Goal: Navigation & Orientation: Find specific page/section

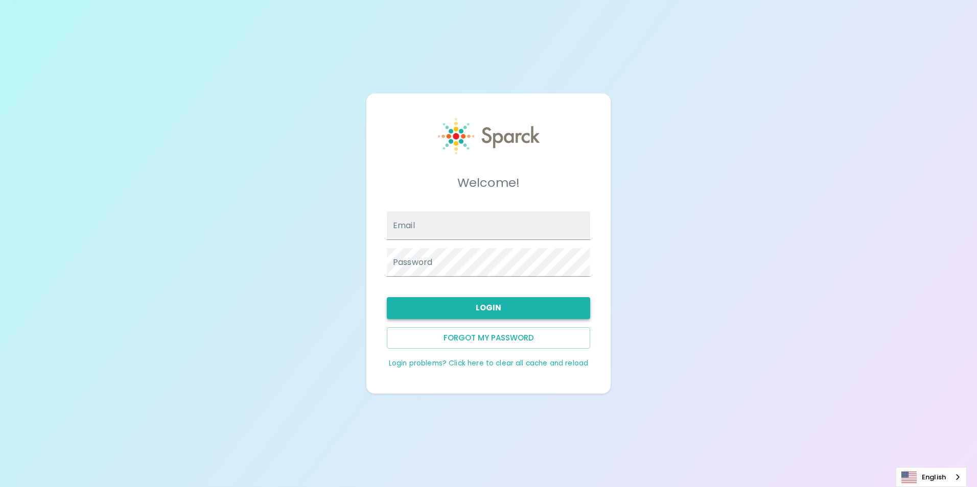
type input "ageer@sfbaycoffee.com"
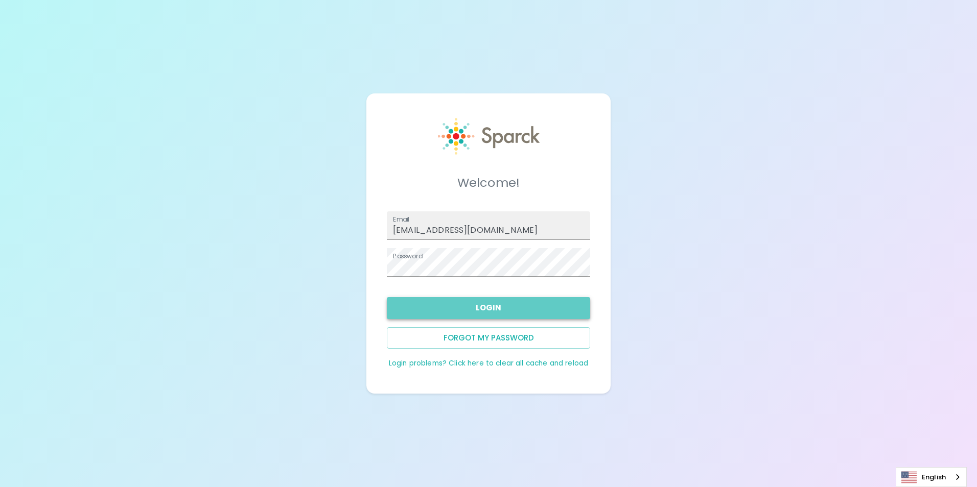
click at [430, 310] on button "Login" at bounding box center [488, 307] width 203 height 21
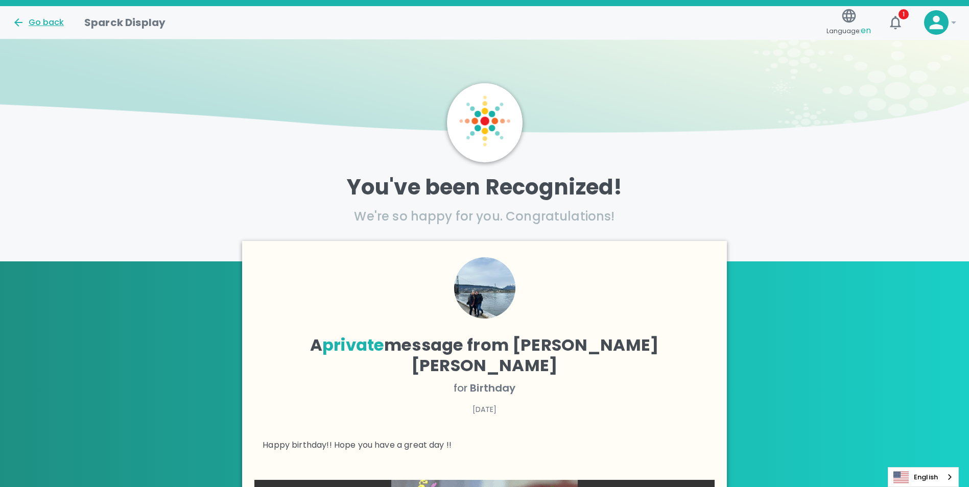
click at [38, 20] on div "Go back" at bounding box center [38, 22] width 52 height 12
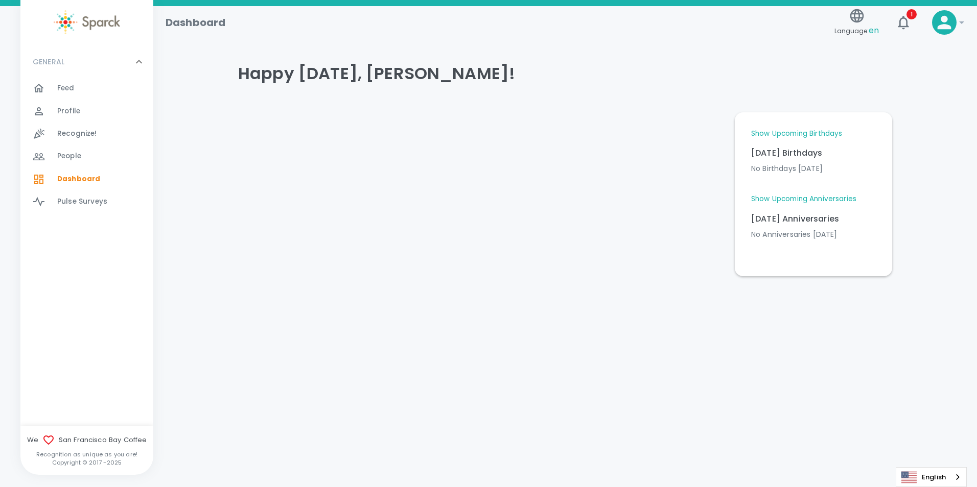
click at [822, 132] on link "Show Upcoming Birthdays" at bounding box center [796, 134] width 91 height 10
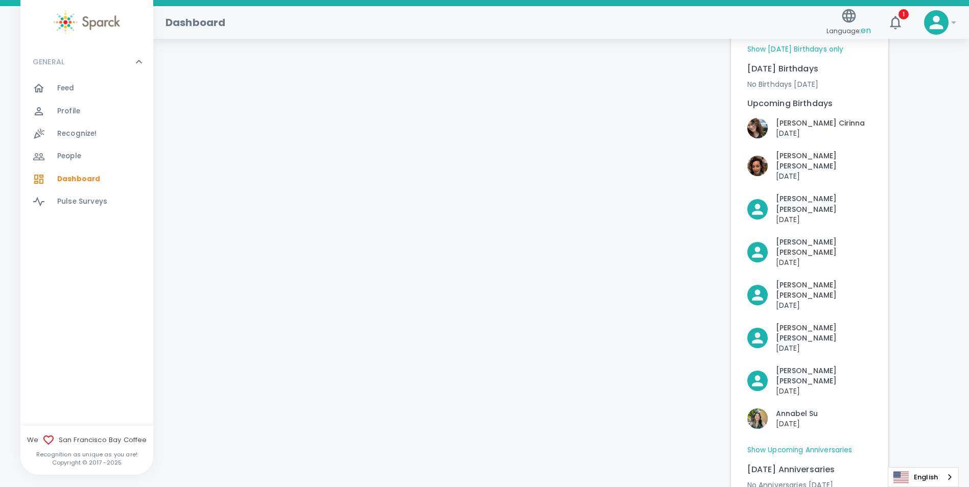
scroll to position [102, 0]
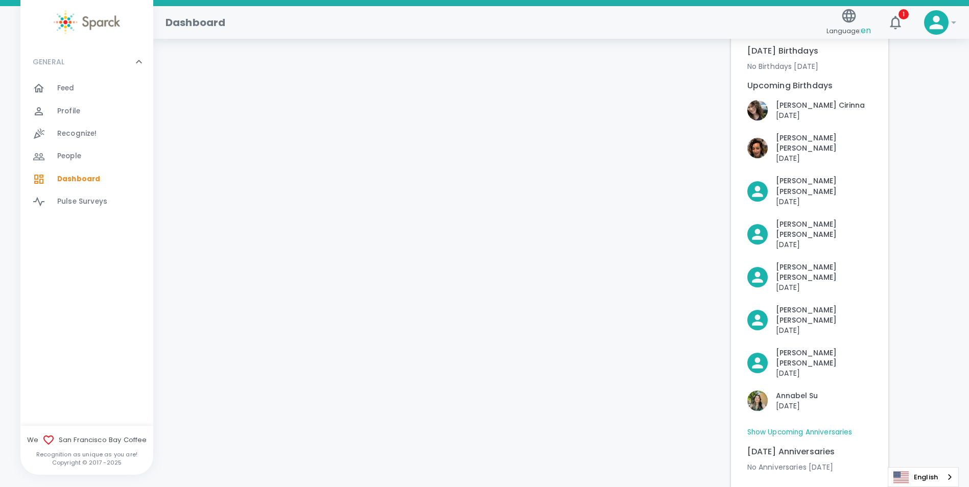
click at [775, 427] on link "Show Upcoming Anniversaries" at bounding box center [799, 432] width 105 height 10
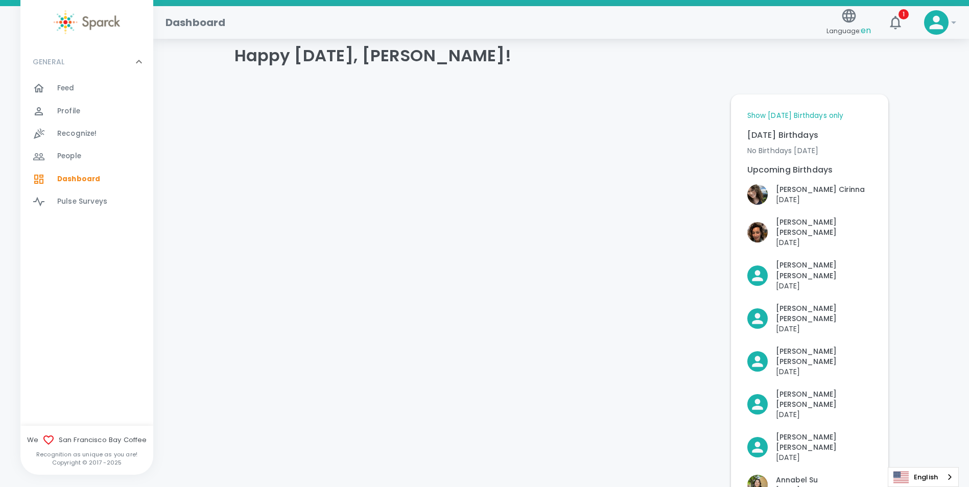
scroll to position [0, 0]
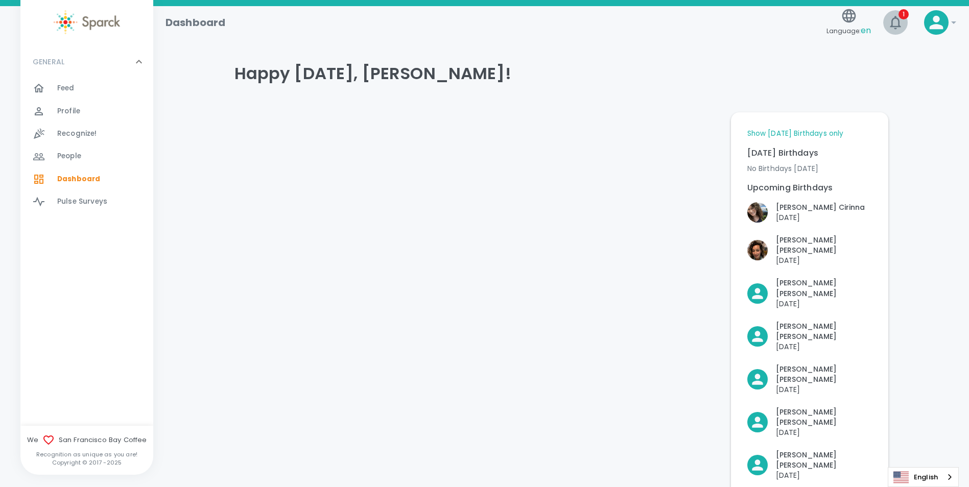
click at [897, 19] on icon "button" at bounding box center [895, 22] width 11 height 13
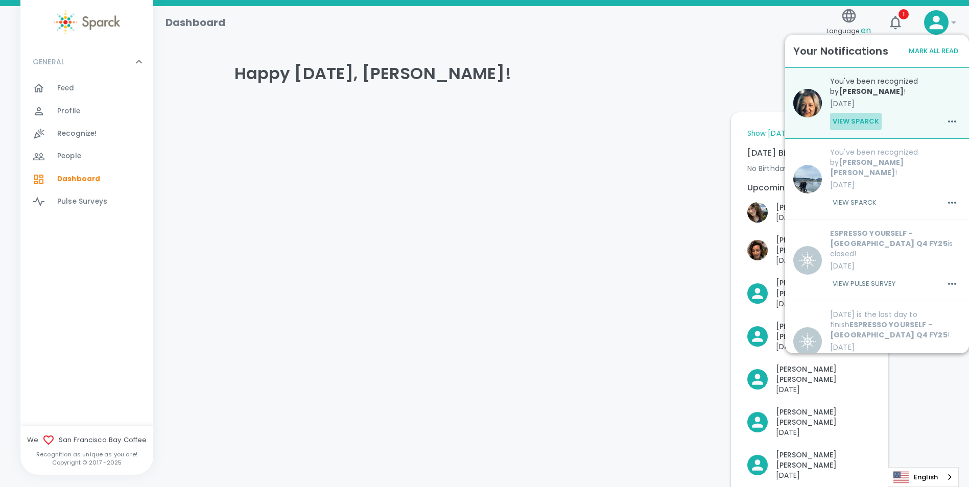
click at [864, 118] on button "View Sparck" at bounding box center [856, 121] width 52 height 17
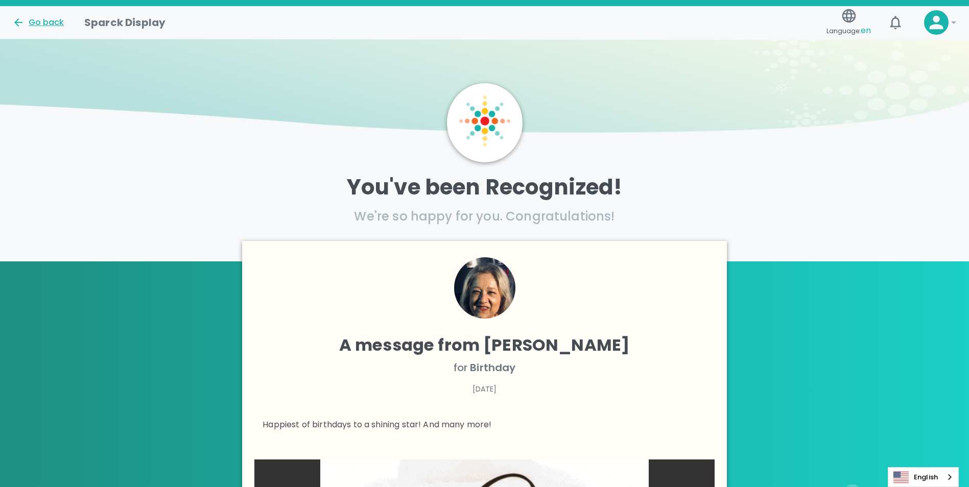
click at [18, 20] on icon at bounding box center [18, 22] width 8 height 8
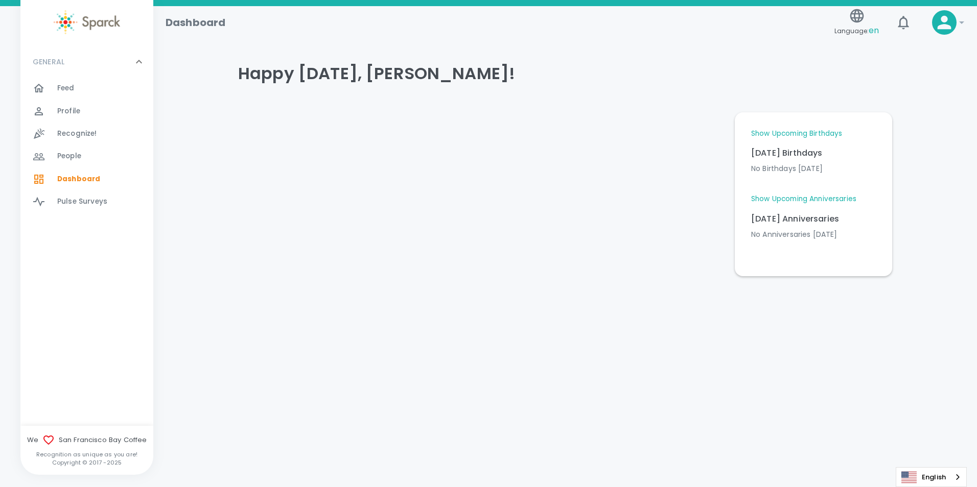
click at [69, 88] on span "Feed" at bounding box center [65, 88] width 17 height 10
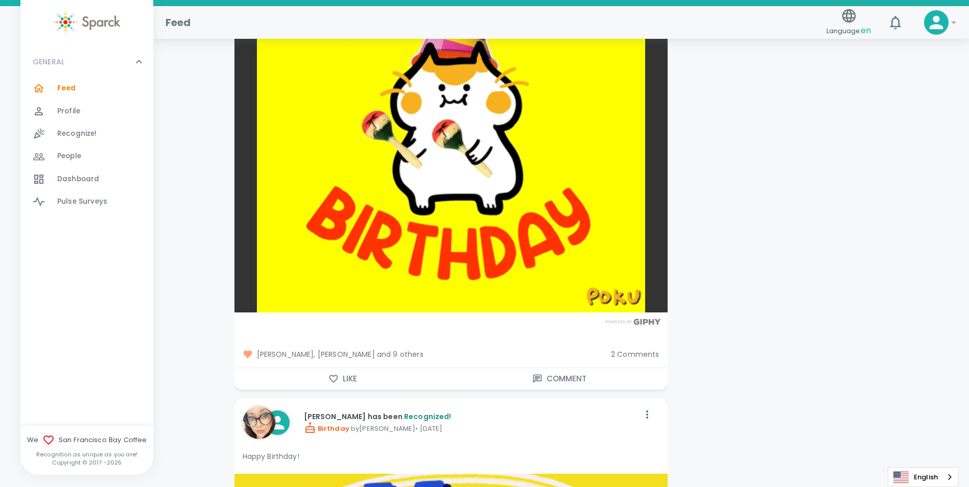
scroll to position [13841, 0]
